Goal: Task Accomplishment & Management: Use online tool/utility

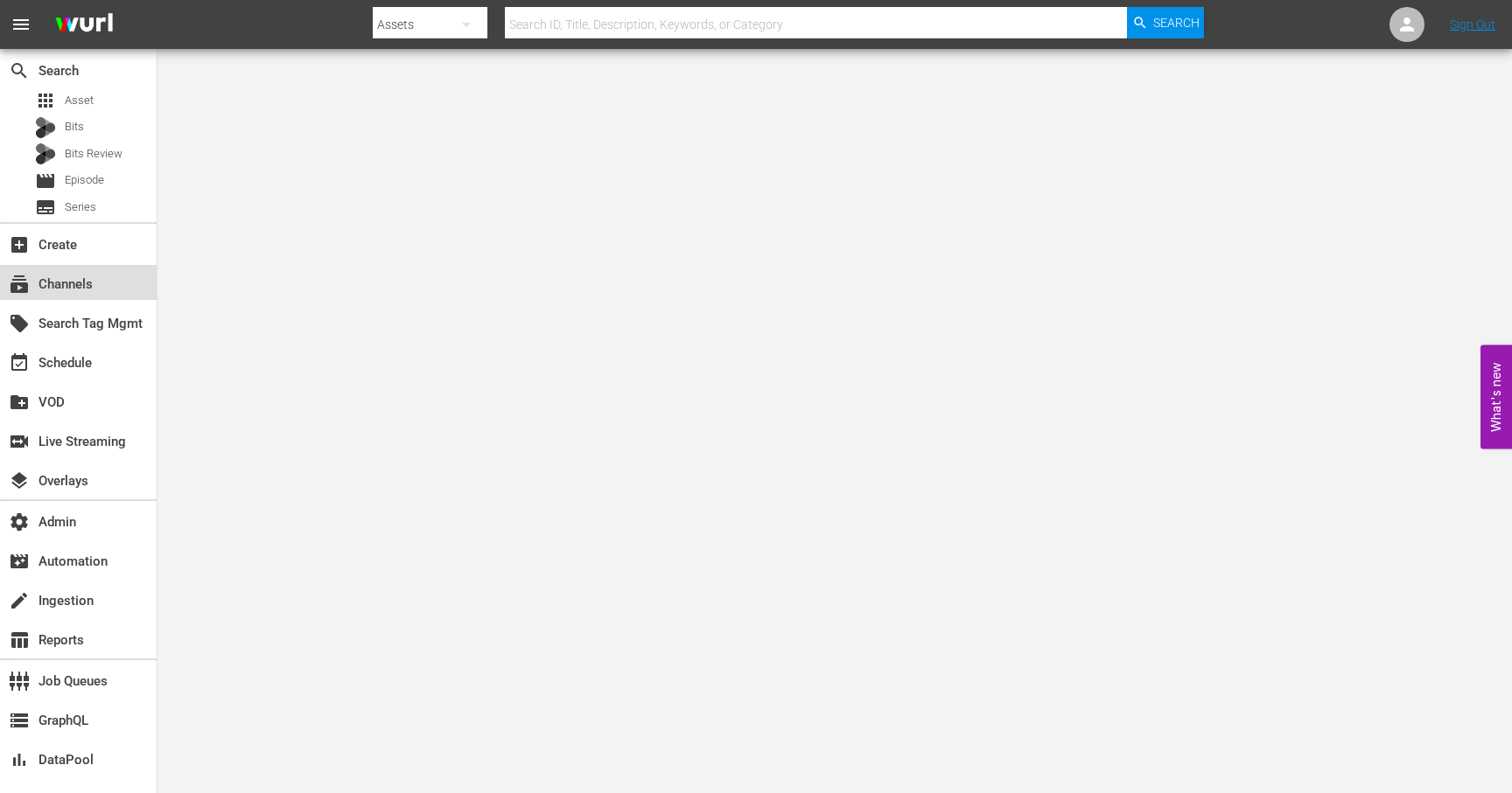
click at [92, 276] on div "subscriptions Channels" at bounding box center [49, 281] width 98 height 16
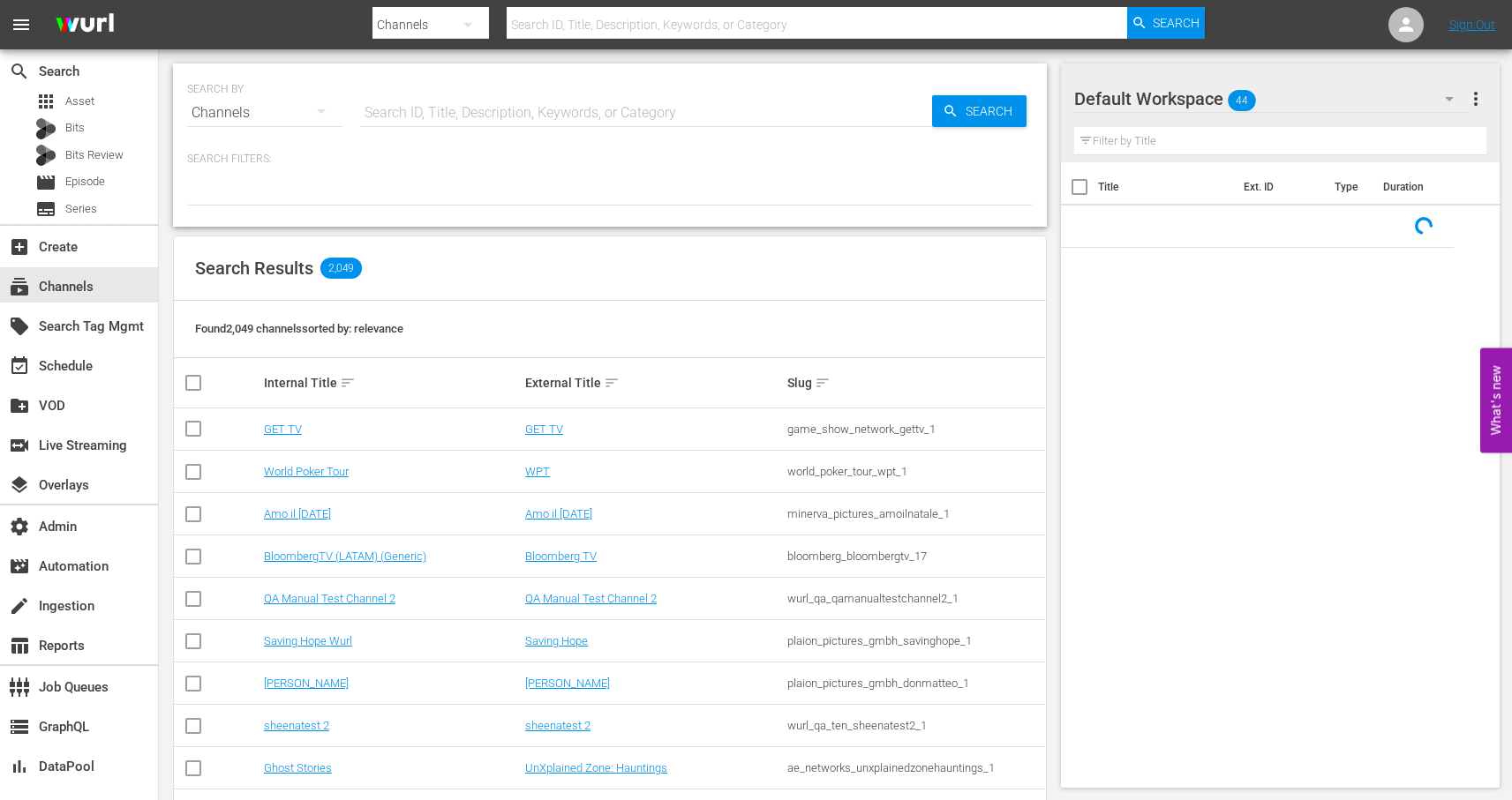
click at [503, 108] on input "text" at bounding box center [645, 113] width 572 height 42
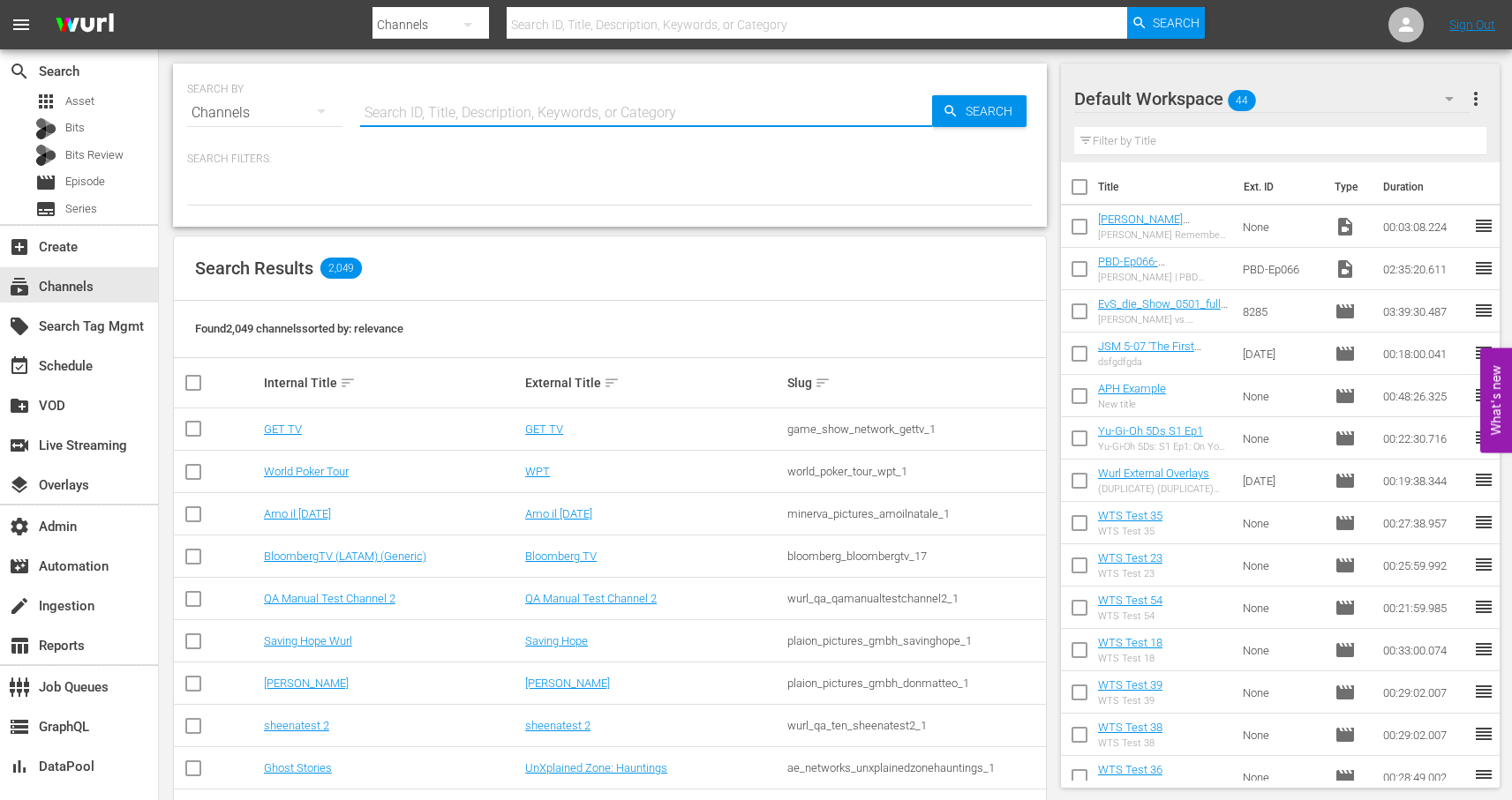
paste input "amc_allweddings_1"
type input "amc_allweddings_1"
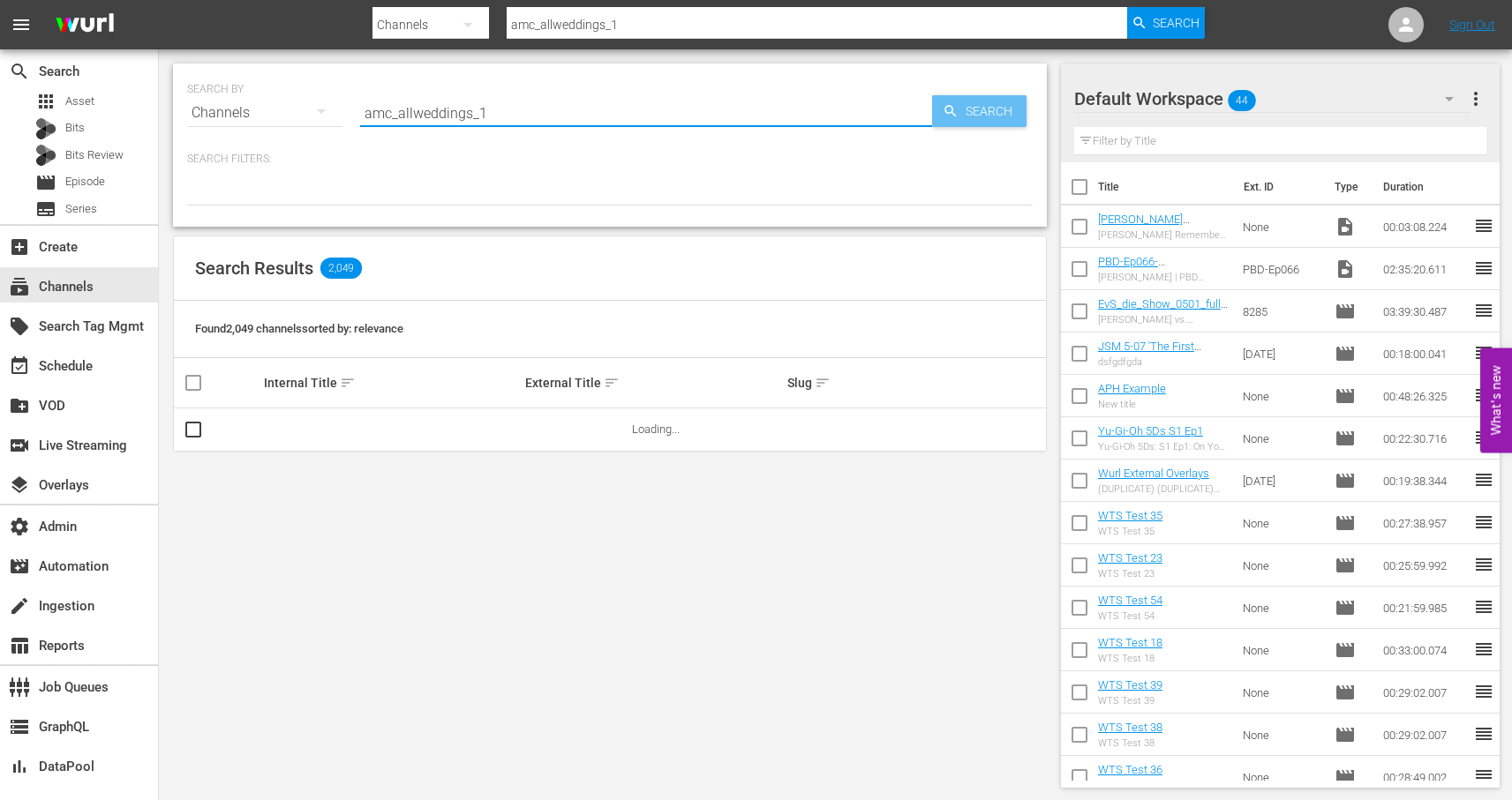
type input "amc_allweddings_1"
click at [973, 112] on span "Search" at bounding box center [992, 111] width 68 height 32
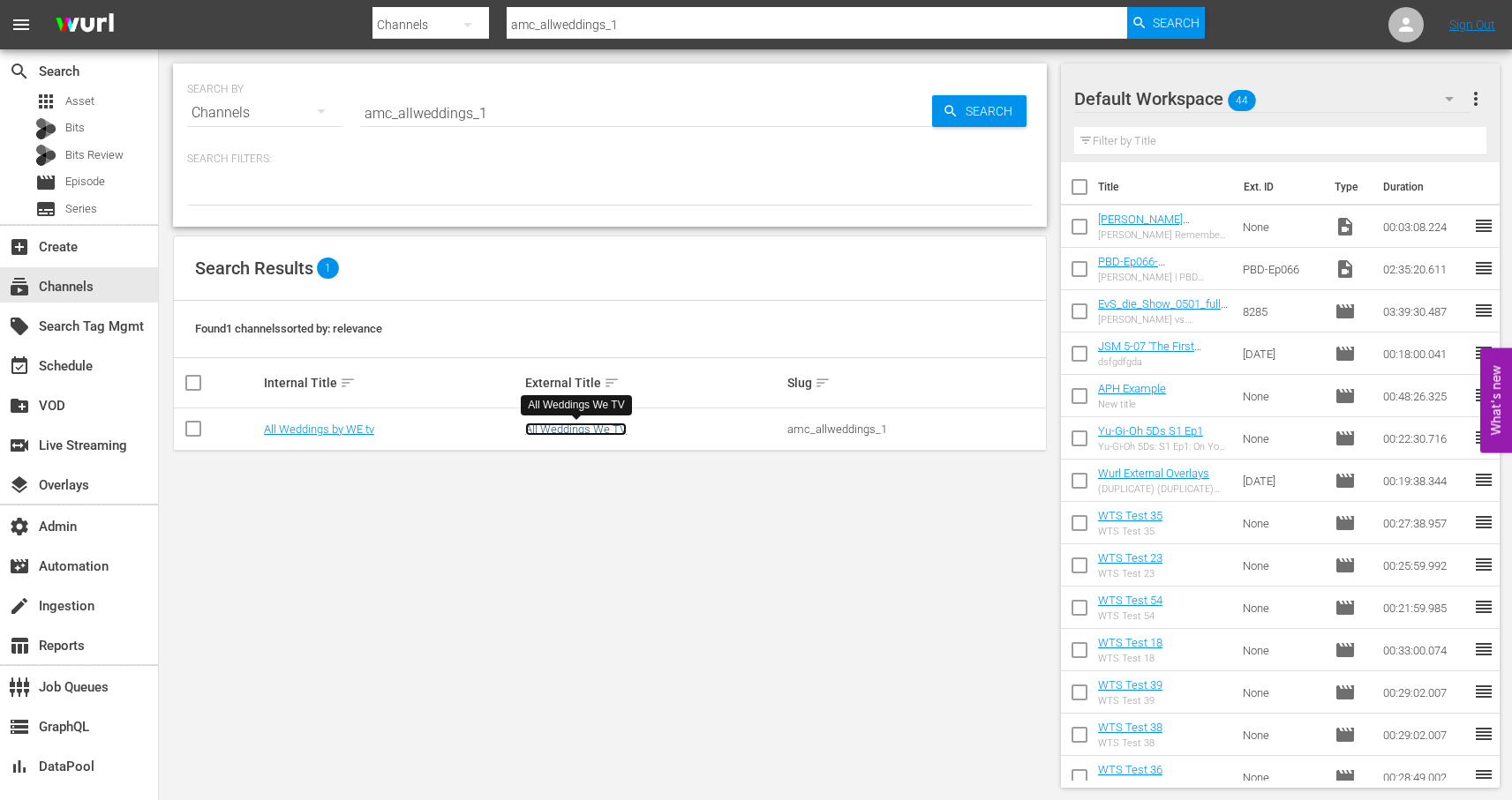
click at [588, 428] on link "All Weddings We TV" at bounding box center [576, 429] width 102 height 13
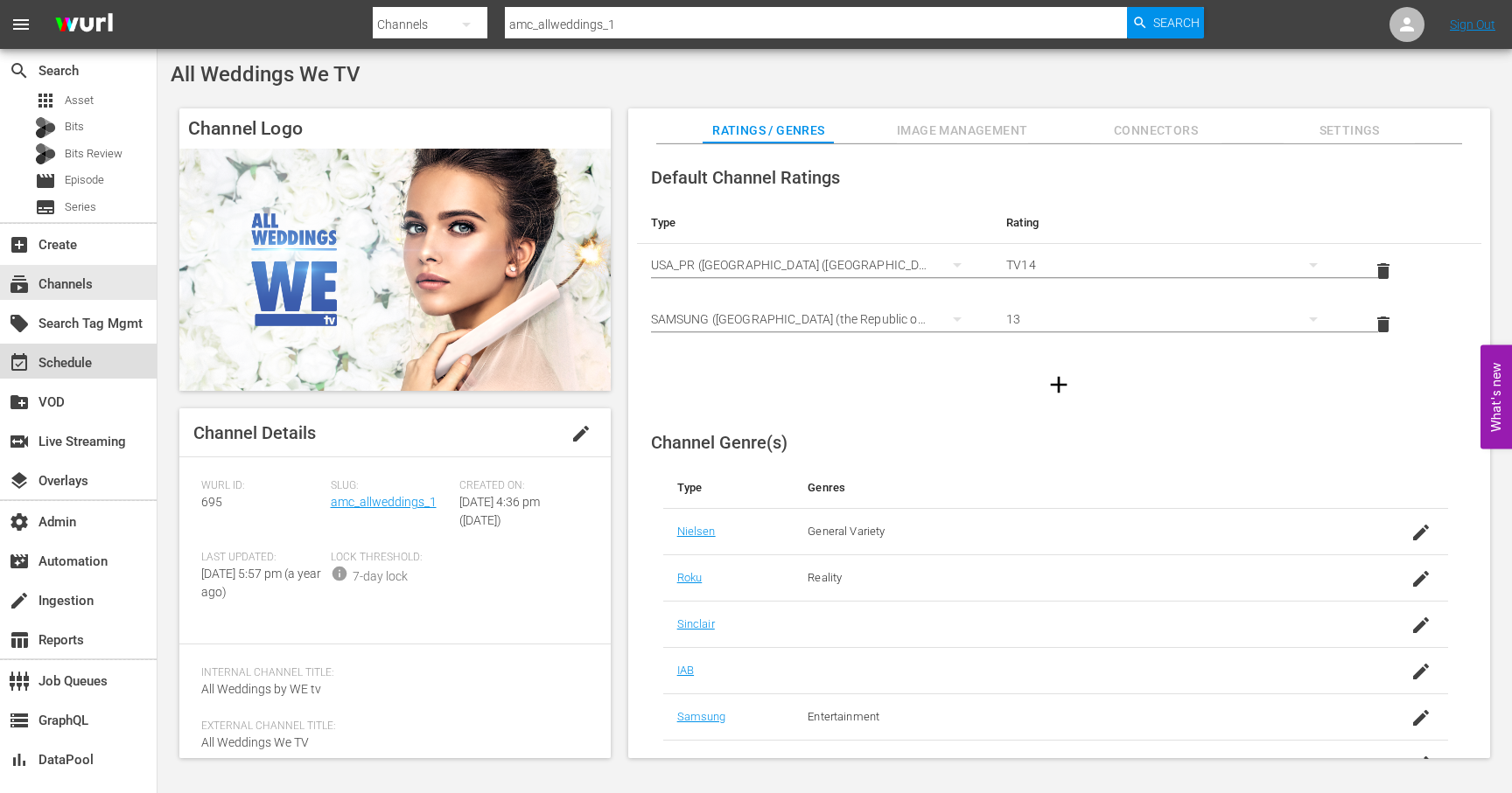
click at [89, 366] on div "event_available Schedule" at bounding box center [49, 360] width 98 height 16
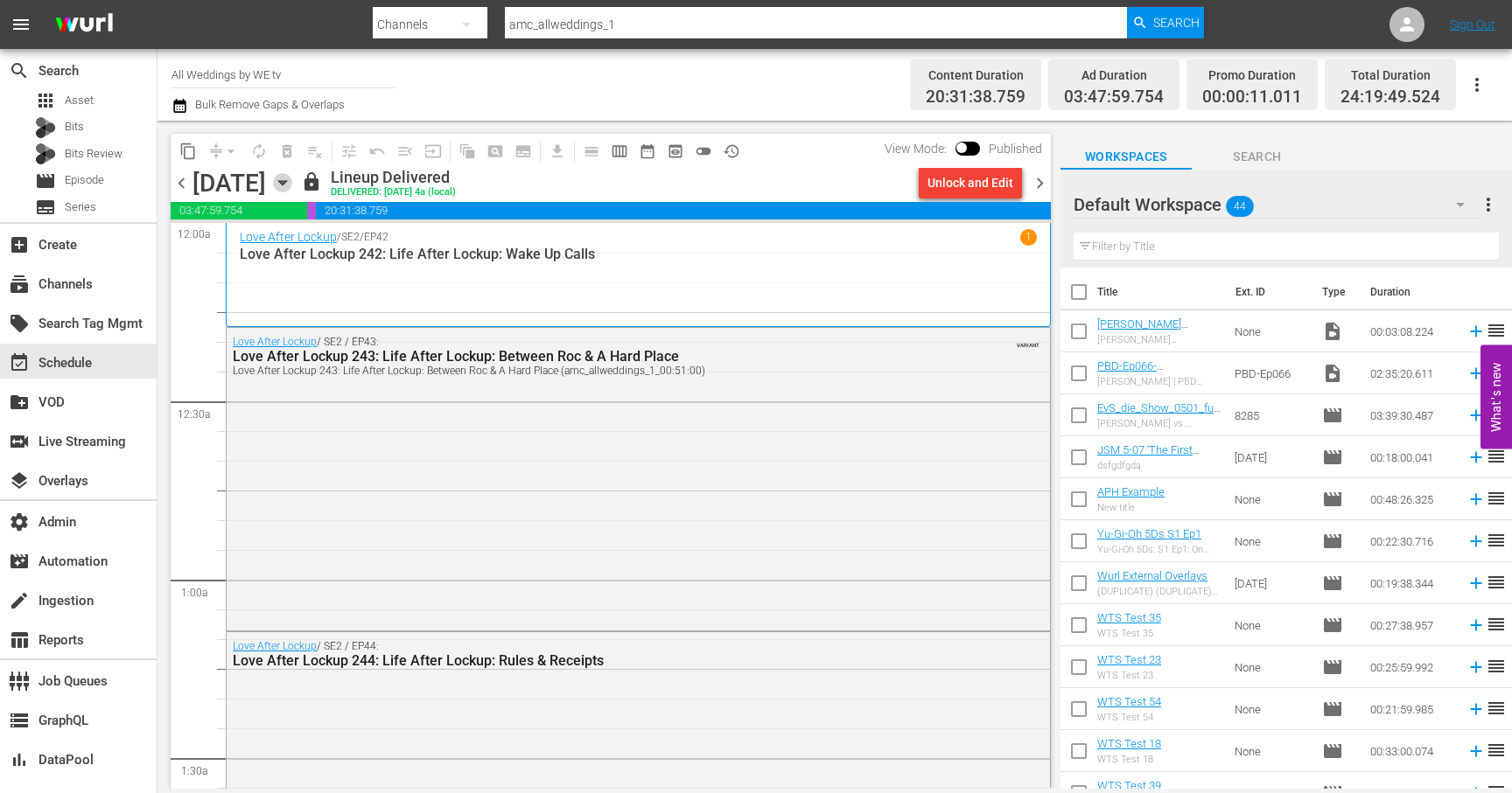
click at [286, 183] on icon "button" at bounding box center [281, 183] width 8 height 4
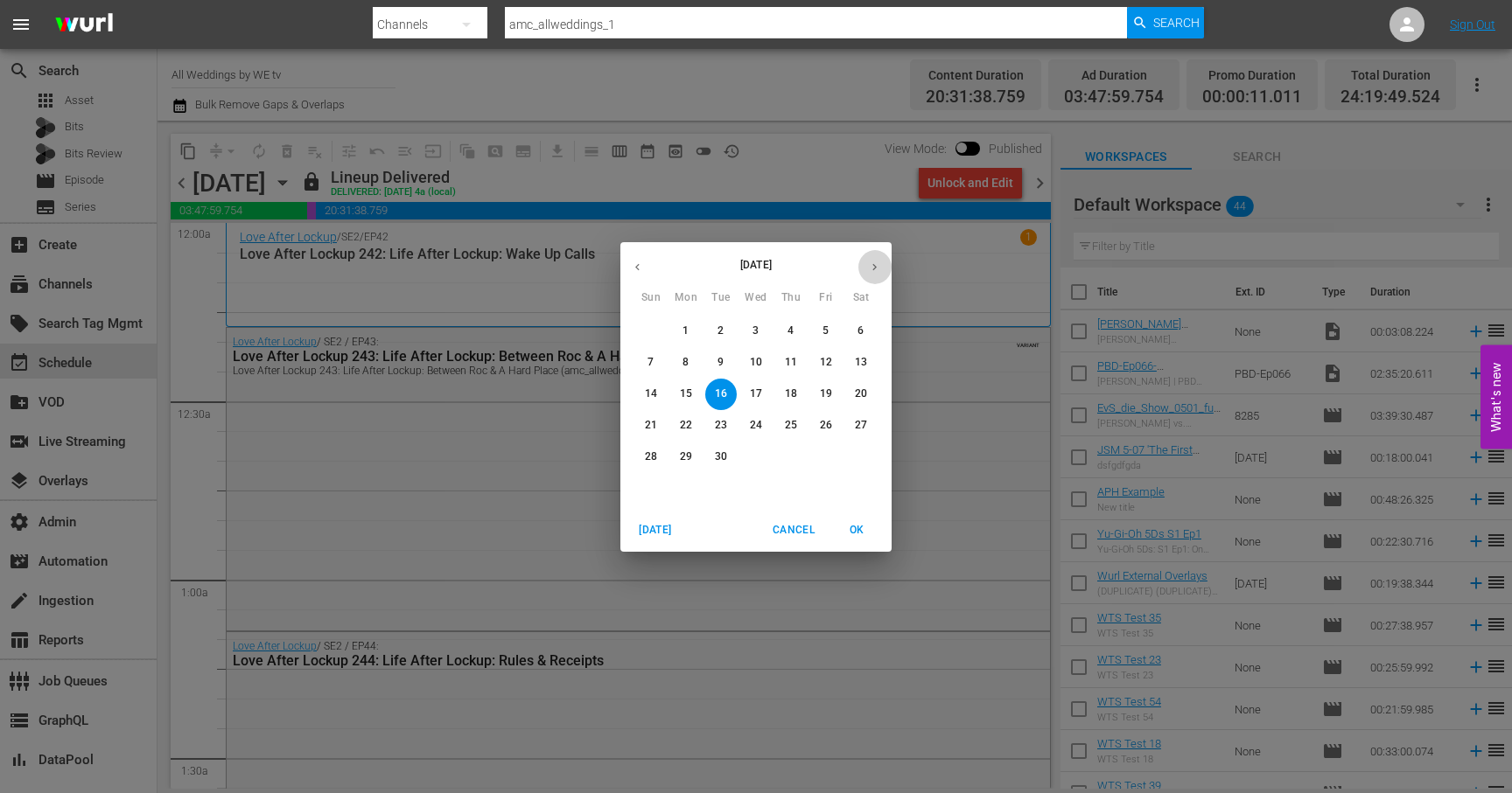
click at [870, 269] on icon "button" at bounding box center [874, 266] width 13 height 13
click at [753, 330] on p "1" at bounding box center [755, 330] width 6 height 15
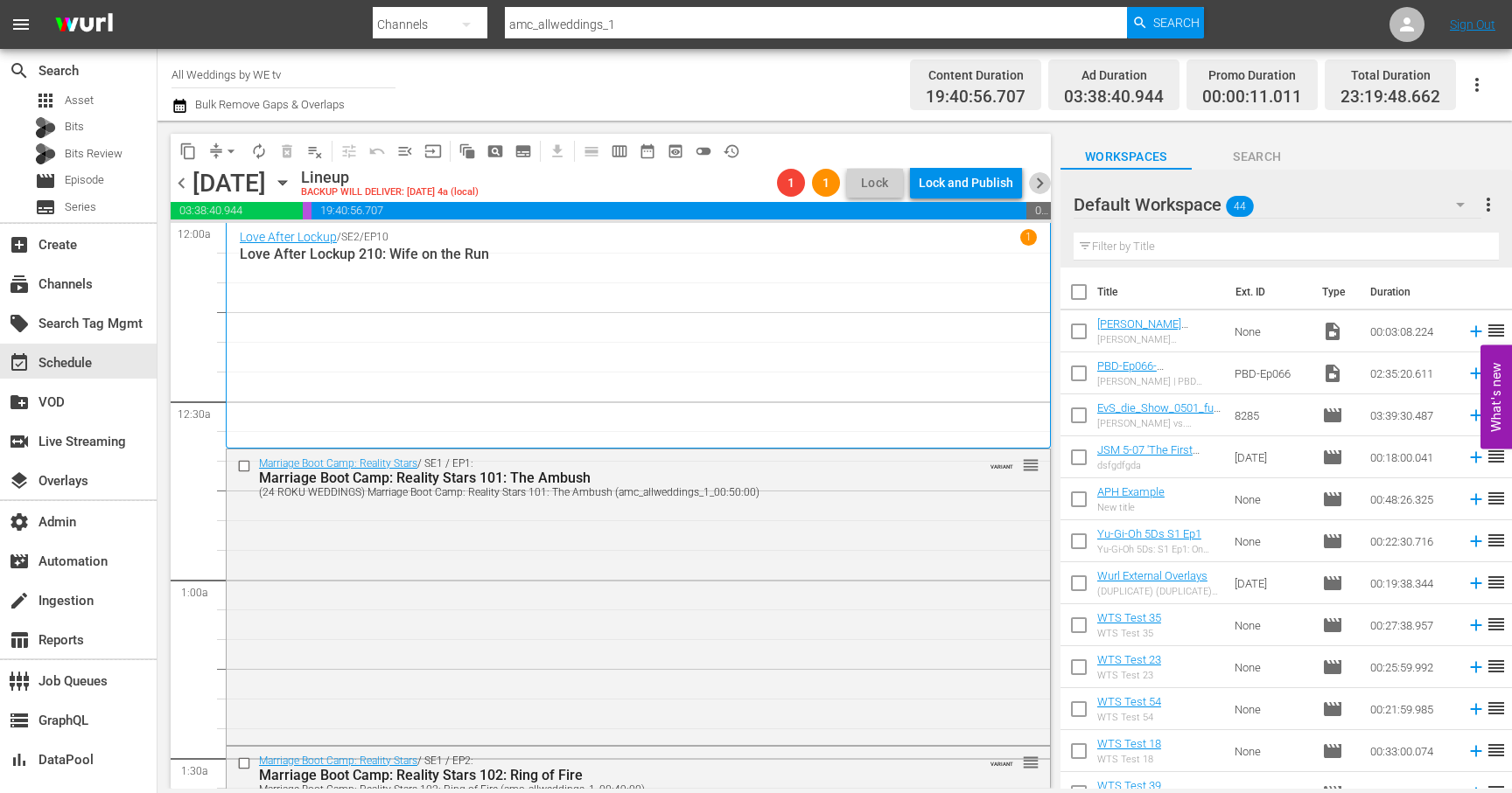
click at [1039, 184] on span "chevron_right" at bounding box center [1040, 183] width 22 height 22
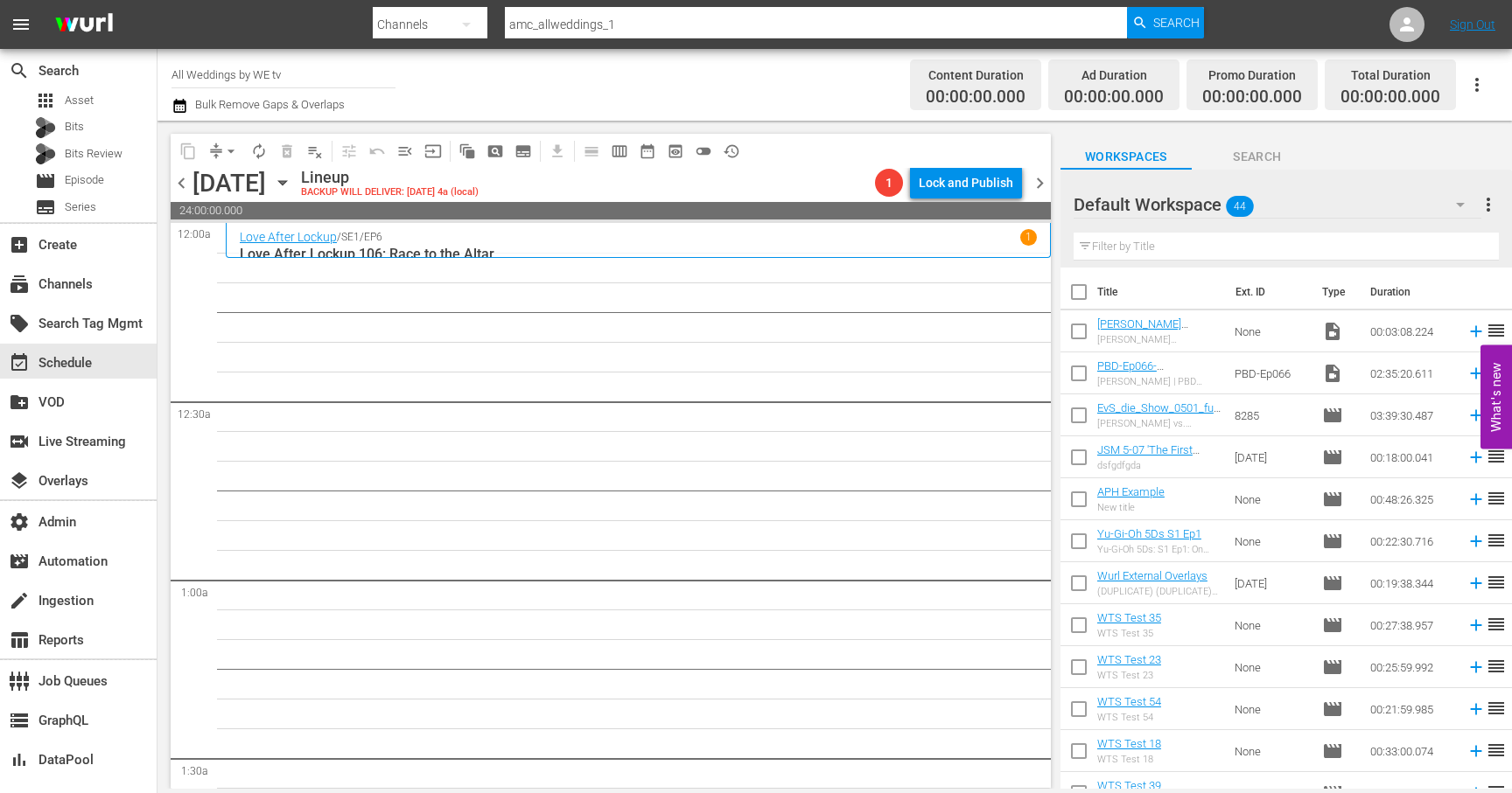
click at [756, 242] on div "Love After Lockup / SE1 / EP6 1" at bounding box center [637, 237] width 797 height 17
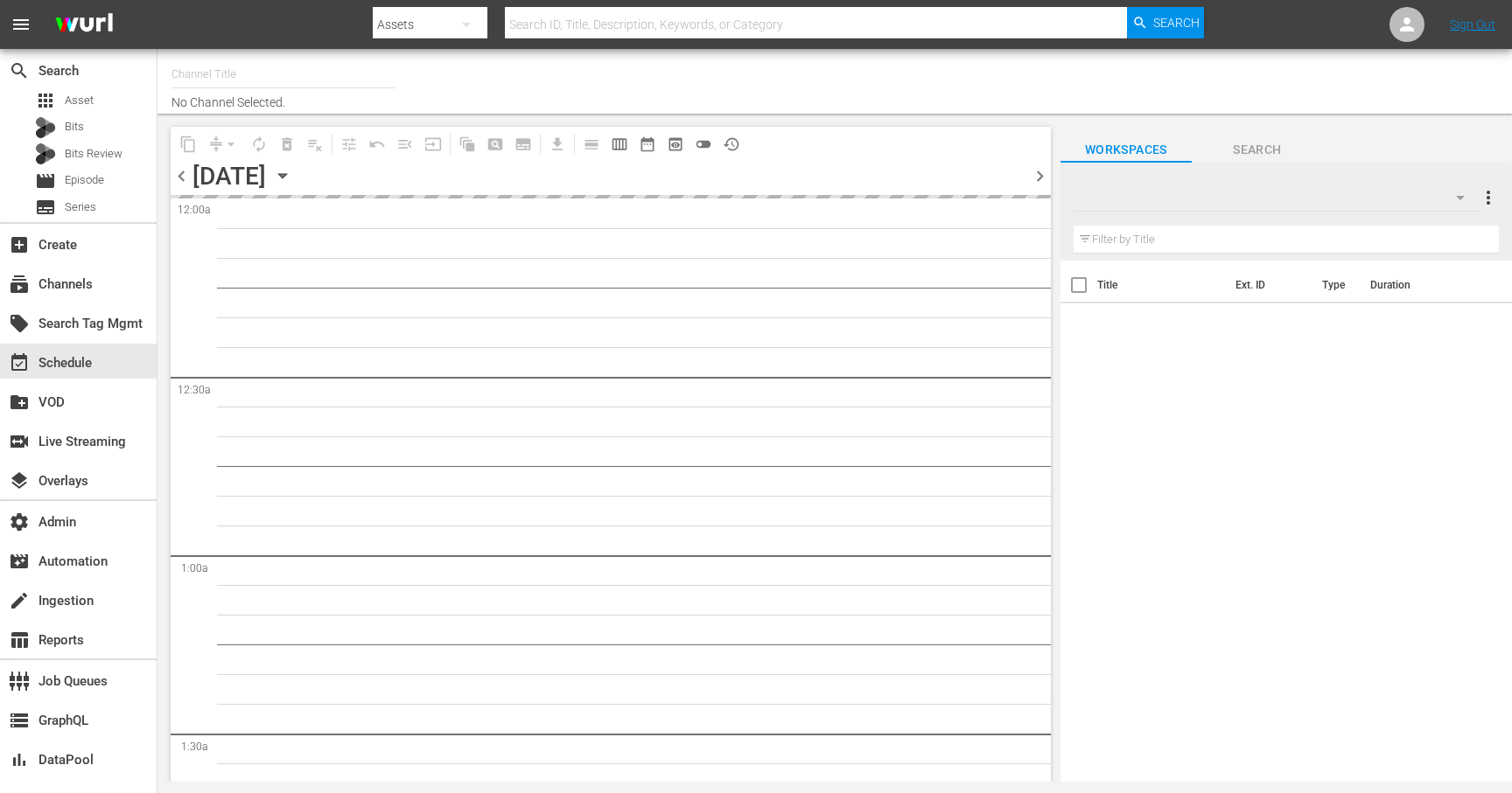
type input "All Weddings by WE tv (695)"
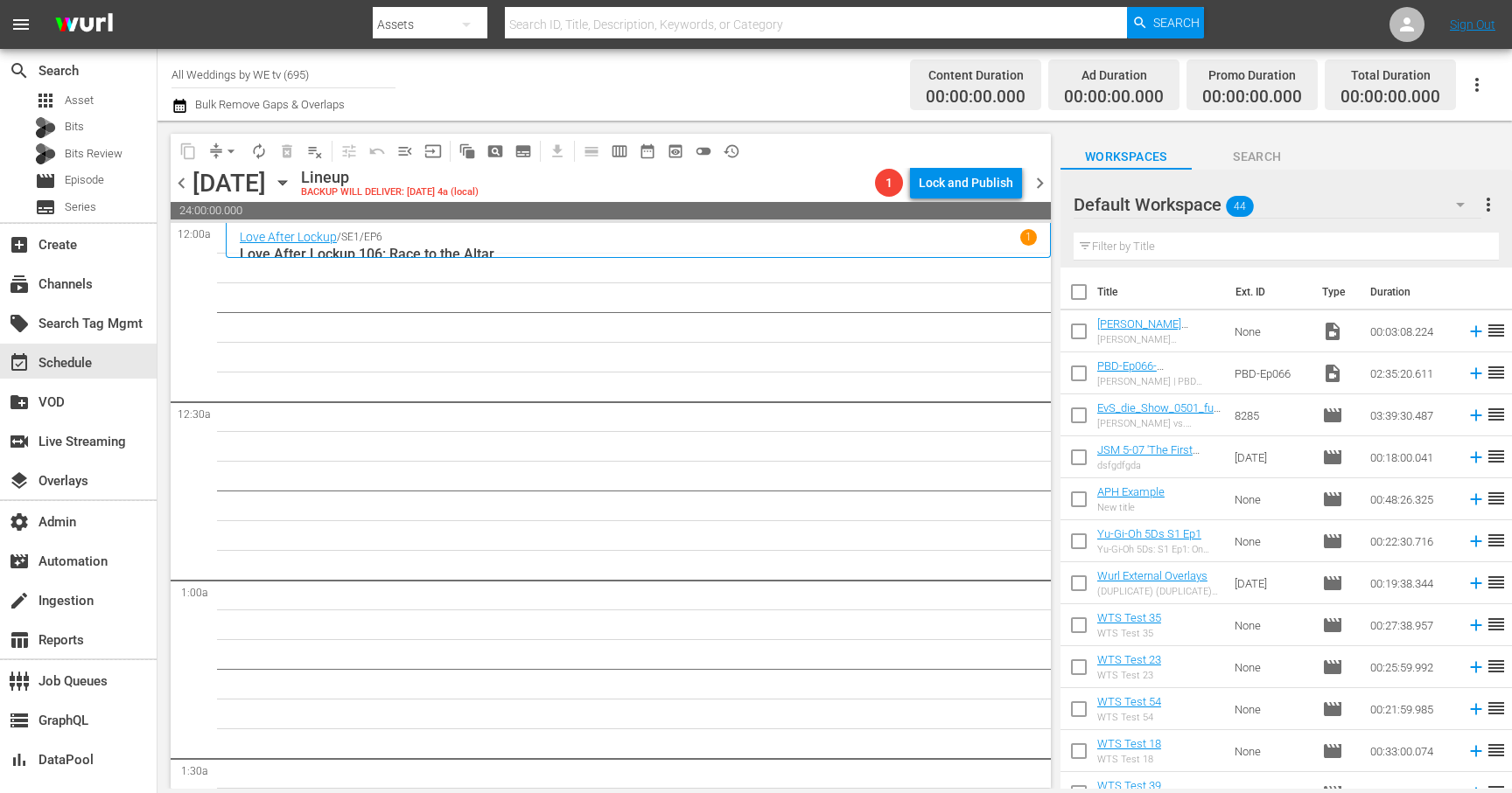
click at [648, 73] on div "Channel Title All Weddings by WE tv (695) Bulk Remove Gaps & Overlaps" at bounding box center [533, 85] width 723 height 63
click at [61, 712] on div "storage GraphQL" at bounding box center [49, 718] width 98 height 16
